Goal: Information Seeking & Learning: Learn about a topic

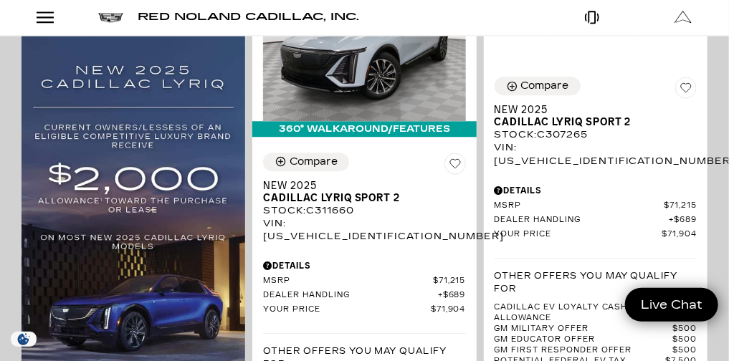
scroll to position [1016, 0]
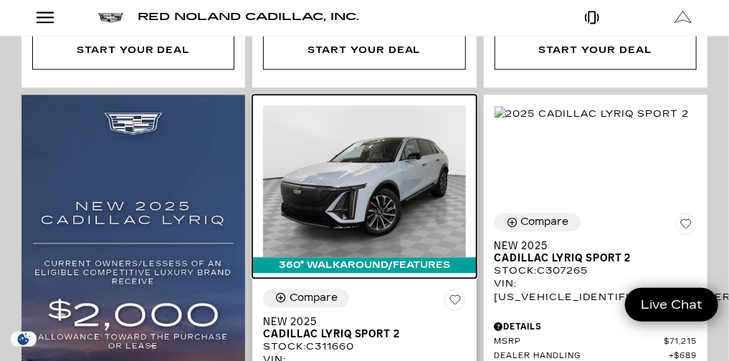
click at [465, 176] on img at bounding box center [364, 181] width 202 height 152
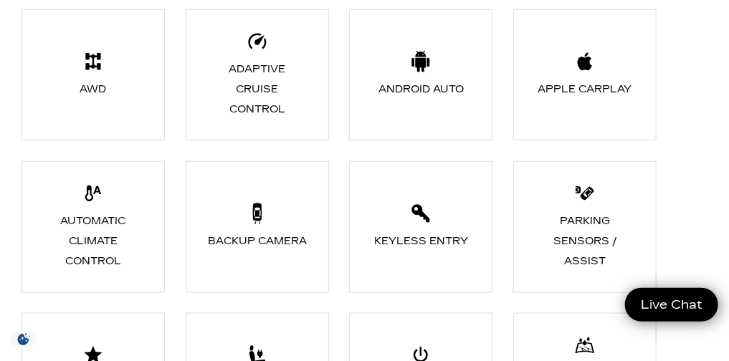
scroll to position [95, 0]
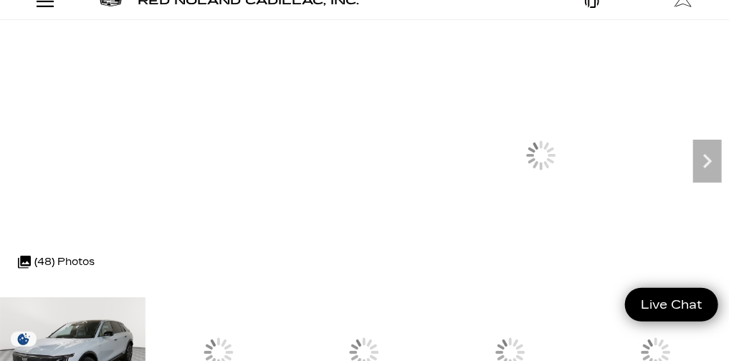
click at [0, 0] on img at bounding box center [0, 0] width 0 height 0
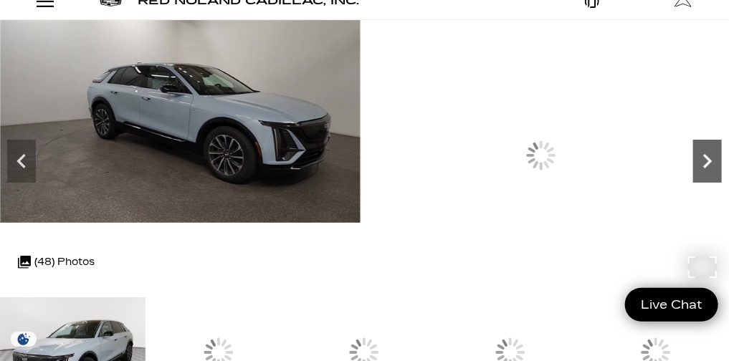
click at [694, 176] on icon "Next" at bounding box center [708, 161] width 29 height 29
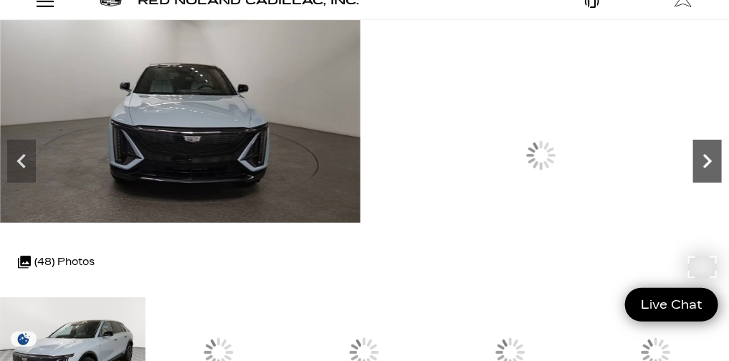
click at [694, 176] on icon "Next" at bounding box center [708, 161] width 29 height 29
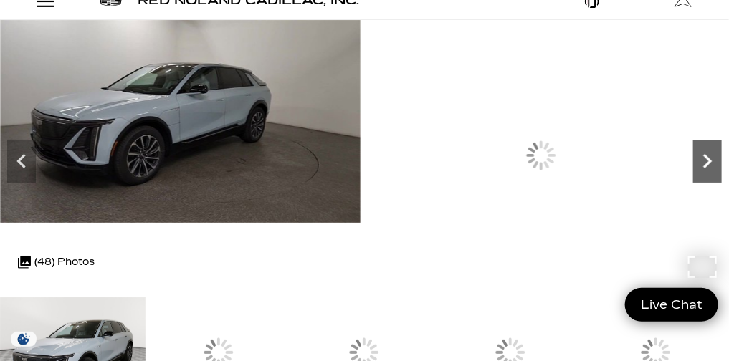
click at [694, 176] on icon "Next" at bounding box center [708, 161] width 29 height 29
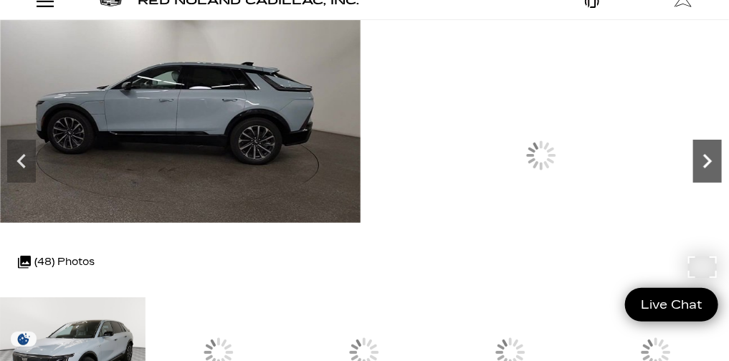
click at [694, 176] on icon "Next" at bounding box center [708, 161] width 29 height 29
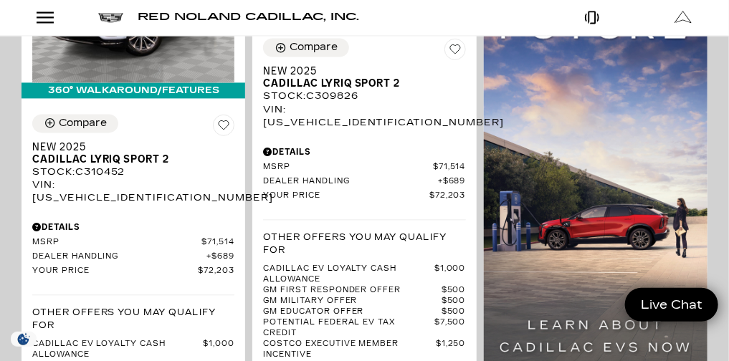
scroll to position [2659, 0]
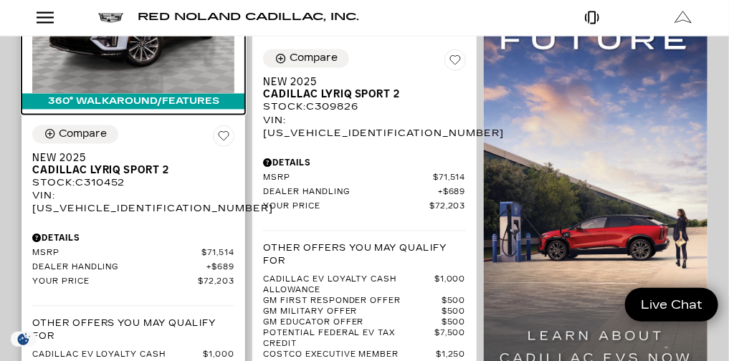
click at [235, 93] on img at bounding box center [133, 17] width 202 height 152
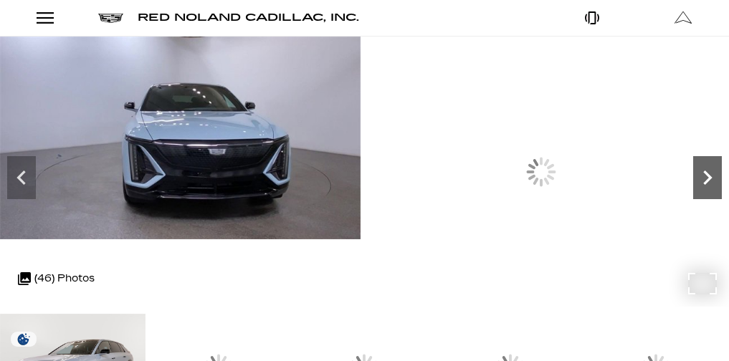
click at [704, 171] on icon "Next" at bounding box center [708, 178] width 9 height 14
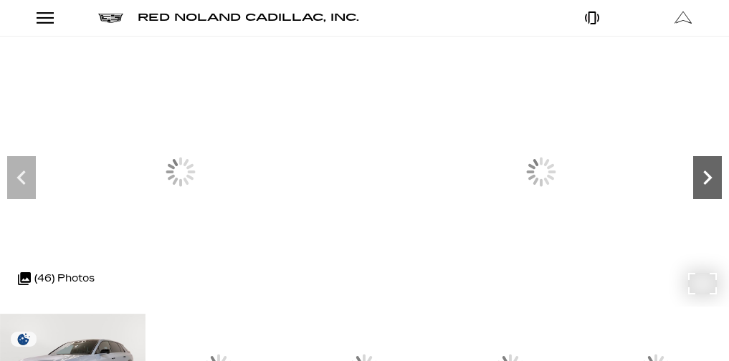
scroll to position [208, 0]
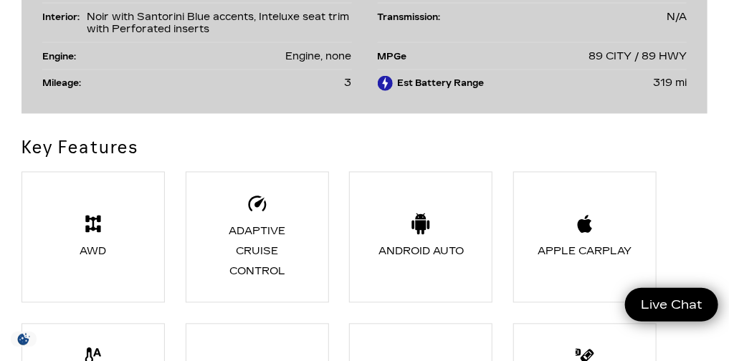
scroll to position [0, 0]
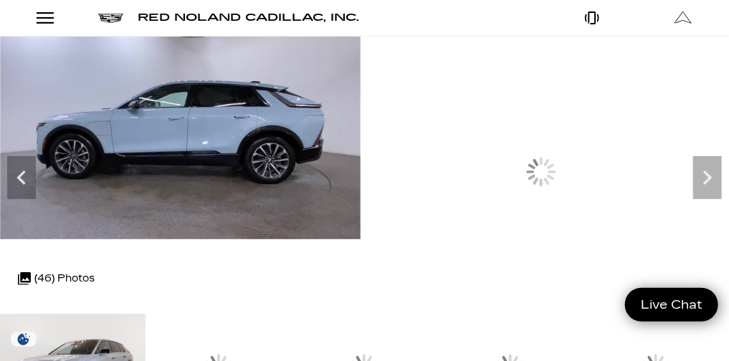
click at [0, 0] on link "Show New" at bounding box center [0, 0] width 0 height 0
click at [0, 0] on link "OPTIQ" at bounding box center [0, 0] width 0 height 0
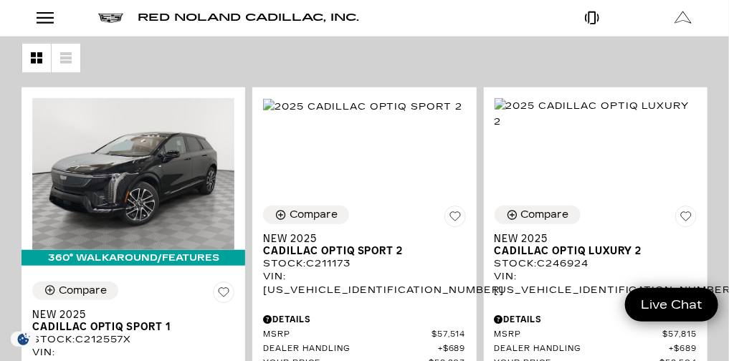
scroll to position [257, 0]
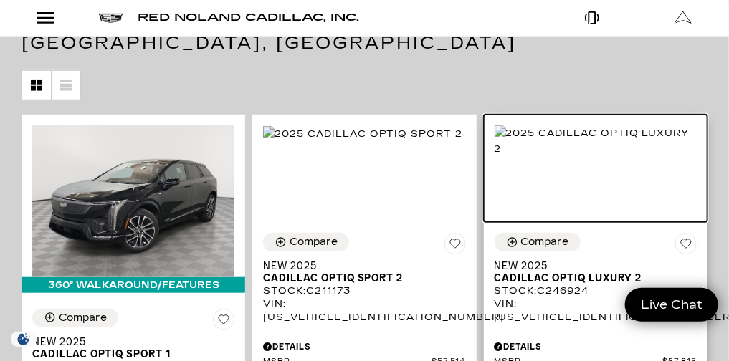
click at [648, 157] on img at bounding box center [596, 142] width 202 height 32
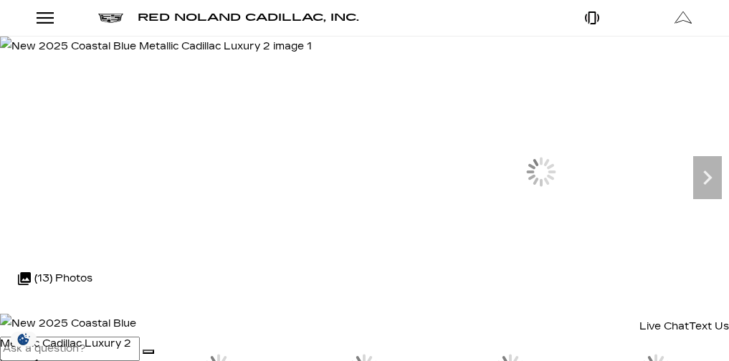
scroll to position [159, 0]
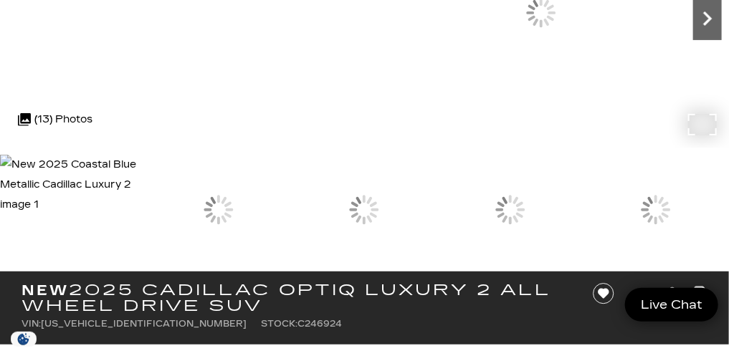
click at [694, 33] on icon "Next" at bounding box center [708, 18] width 29 height 29
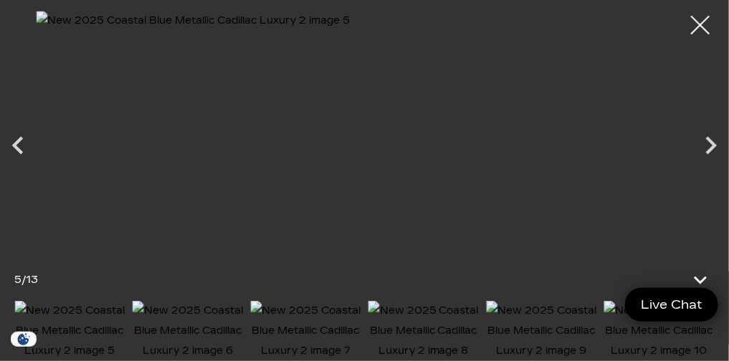
click at [705, 22] on div at bounding box center [701, 25] width 38 height 38
